Goal: Task Accomplishment & Management: Use online tool/utility

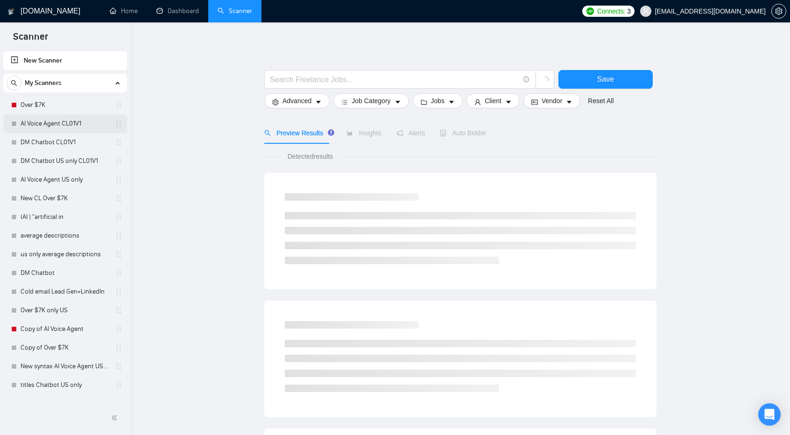
click at [60, 118] on link "AI Voice Agent CL01V1" at bounding box center [65, 123] width 89 height 19
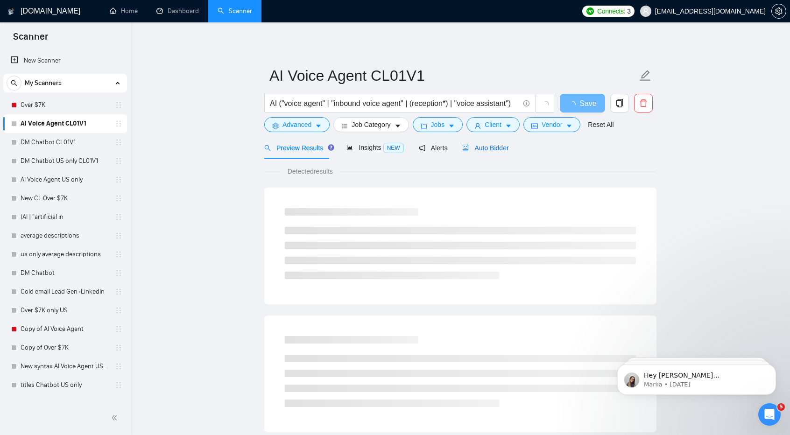
click at [482, 145] on span "Auto Bidder" at bounding box center [485, 147] width 46 height 7
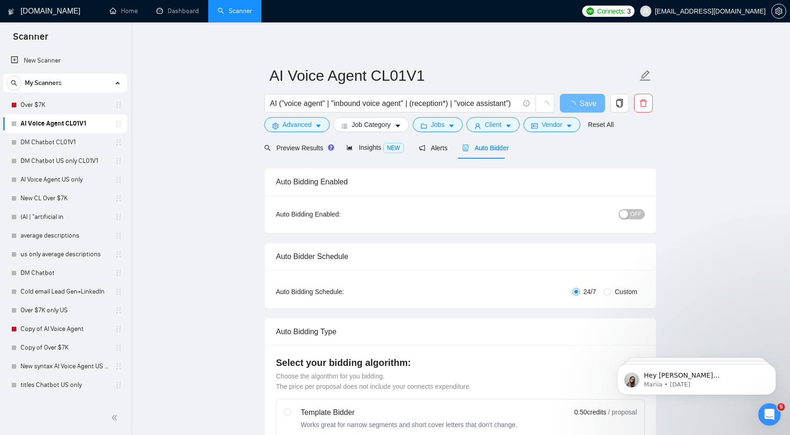
checkbox input "true"
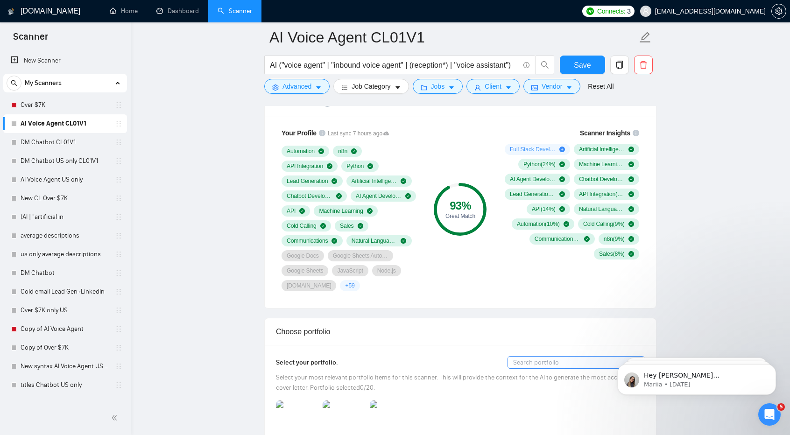
scroll to position [624, 0]
click at [69, 137] on link "DM Chatbot CL01V1" at bounding box center [65, 142] width 89 height 19
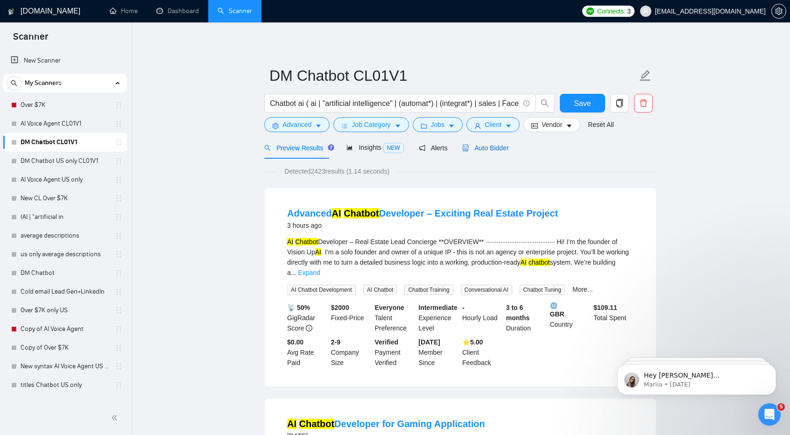
click at [478, 145] on span "Auto Bidder" at bounding box center [485, 147] width 46 height 7
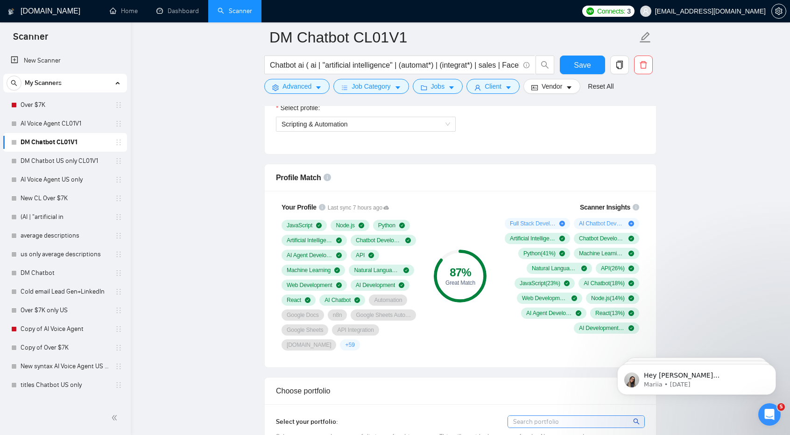
scroll to position [552, 0]
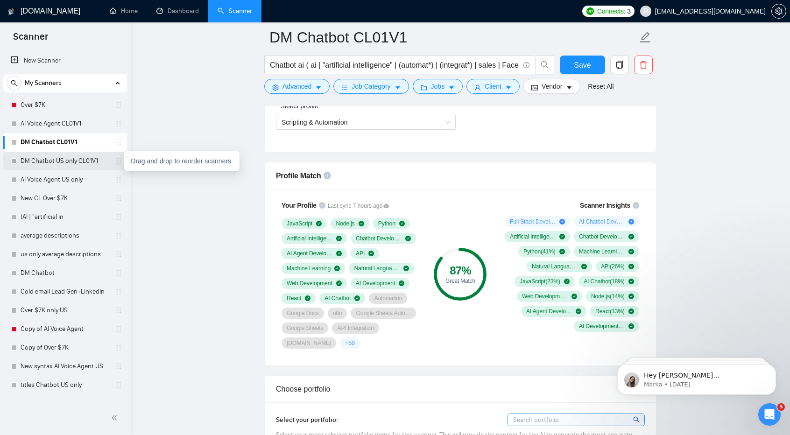
click at [116, 163] on icon "holder" at bounding box center [118, 160] width 7 height 7
click at [58, 154] on link "DM Chatbot US only CL01V1" at bounding box center [65, 161] width 89 height 19
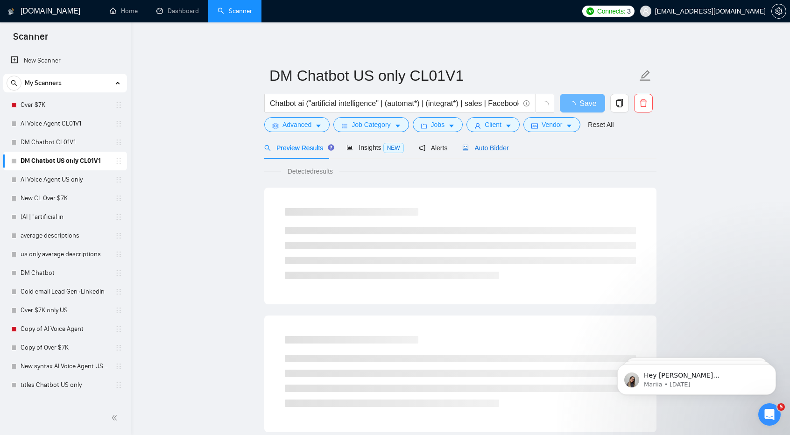
click at [491, 147] on span "Auto Bidder" at bounding box center [485, 147] width 46 height 7
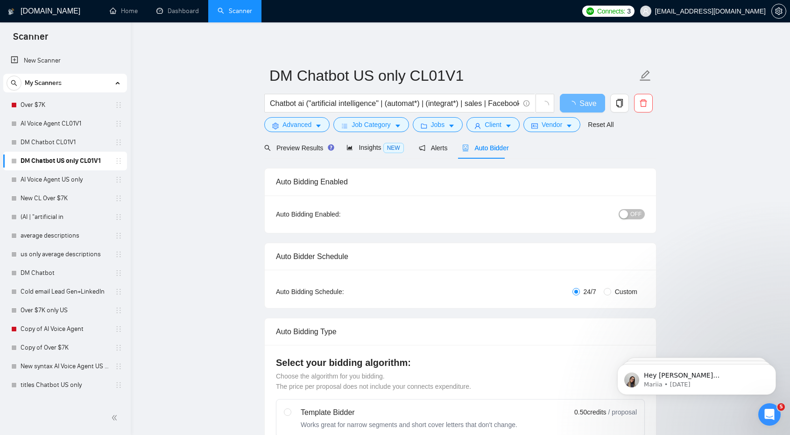
checkbox input "true"
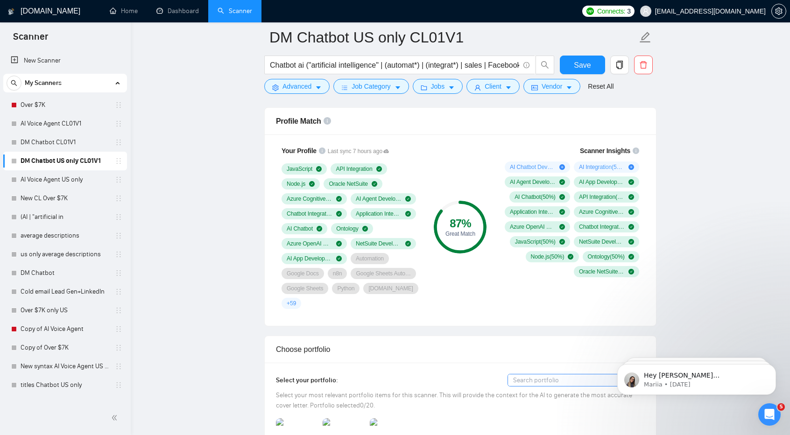
scroll to position [601, 0]
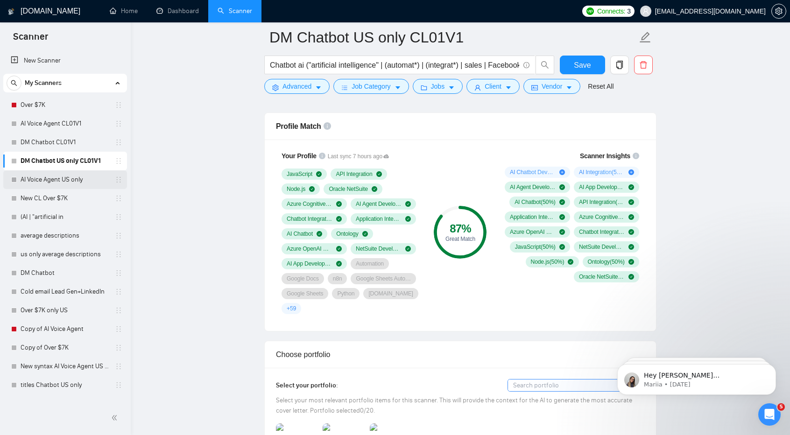
click at [88, 177] on link "AI Voice Agent US only" at bounding box center [65, 179] width 89 height 19
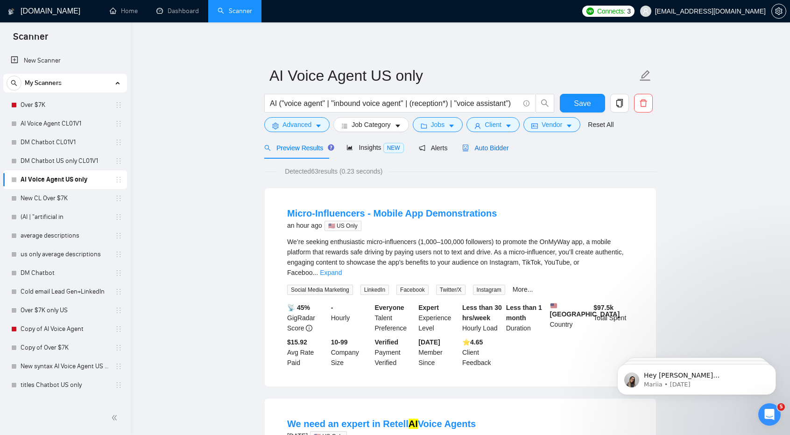
click at [498, 150] on span "Auto Bidder" at bounding box center [485, 147] width 46 height 7
